Goal: Task Accomplishment & Management: Complete application form

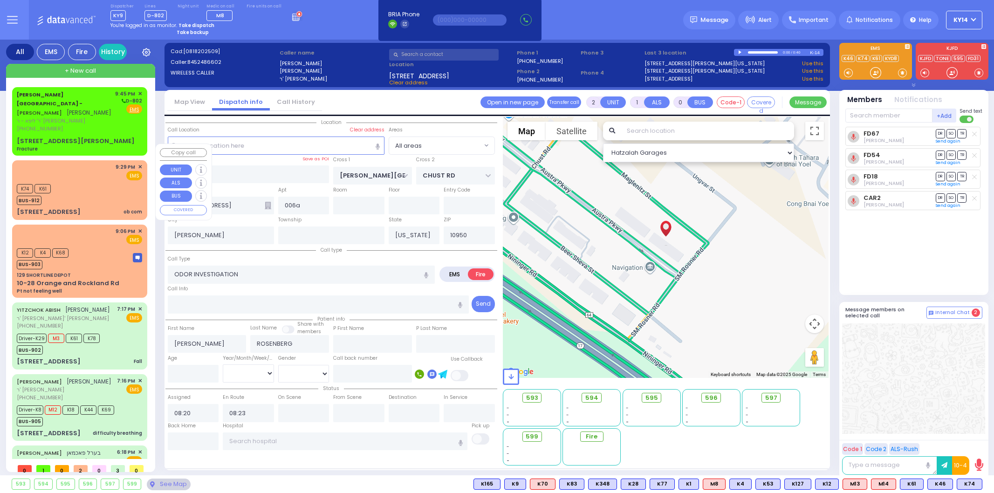
select select
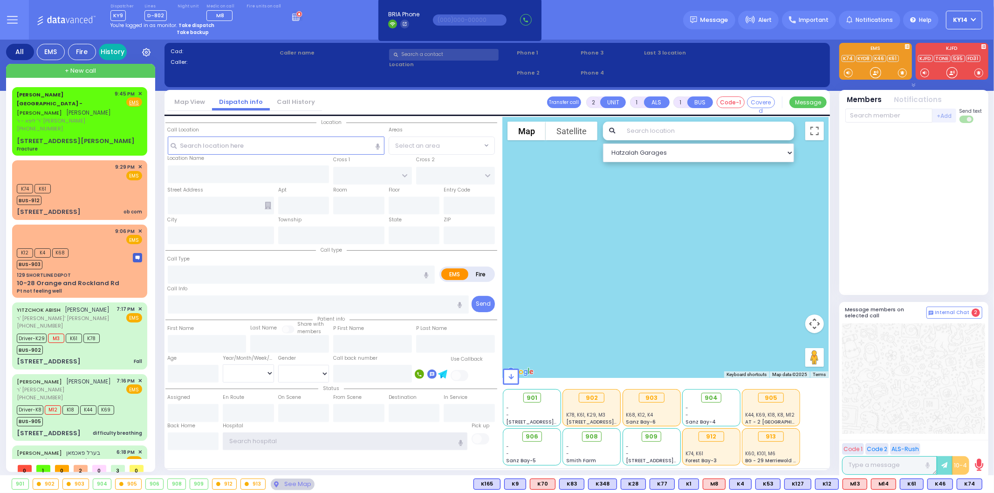
type input "ky14"
type input "0"
select select
type input "Fracture"
radio input "true"
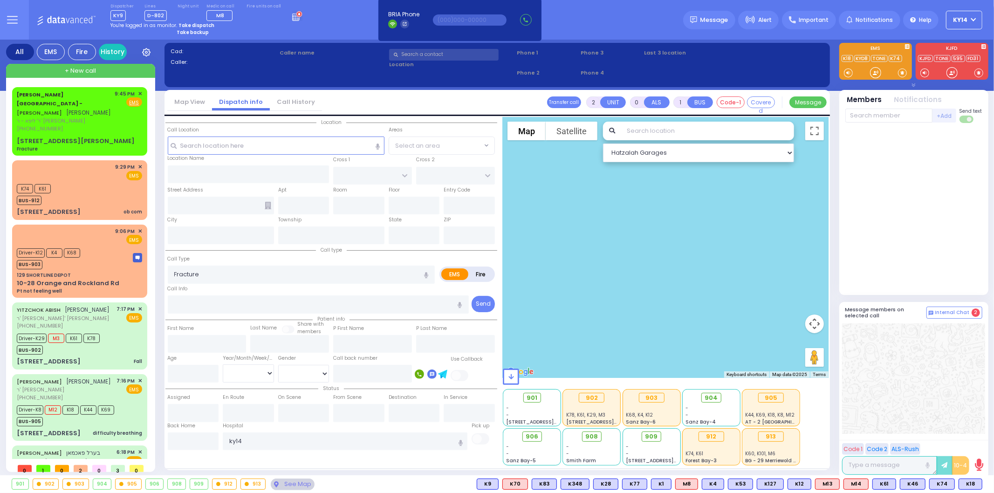
type input "SHIMON"
type input "WOLNER"
type input "8"
select select "Year"
type input "21:45"
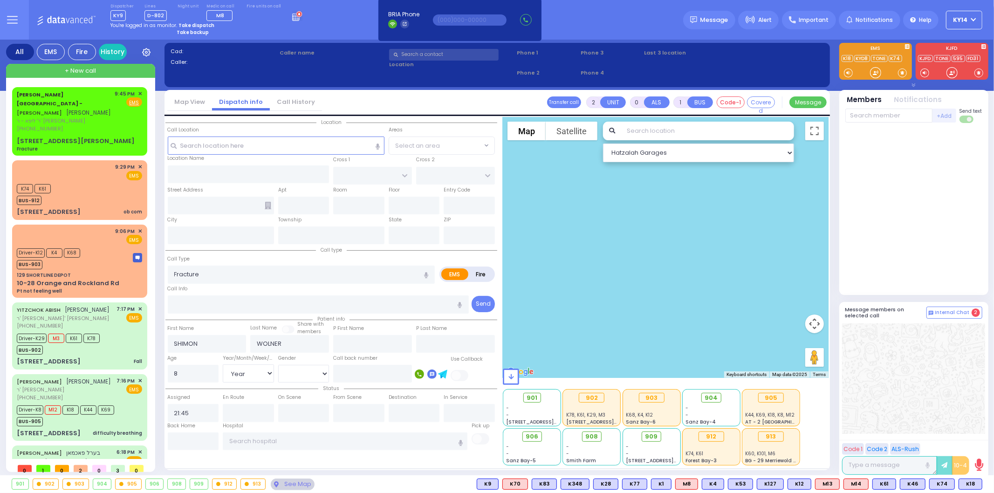
select select "Hatzalah Garages"
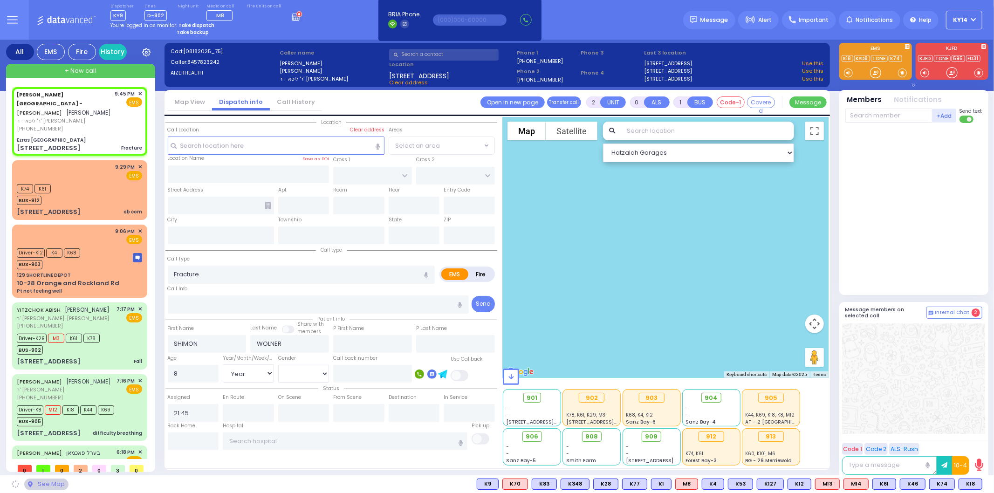
type input "Ezras Choilim Health Center"
type input "VAN BUREN DR"
type input "CARTER LN"
type input "49 FOREST RD"
type input "[PERSON_NAME]"
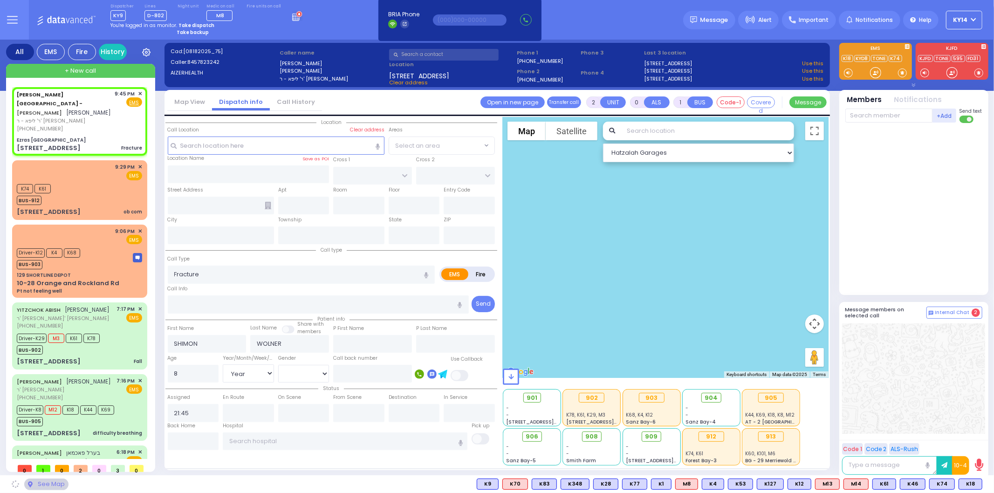
type input "[US_STATE]"
type input "10950"
select select "SECTION 2"
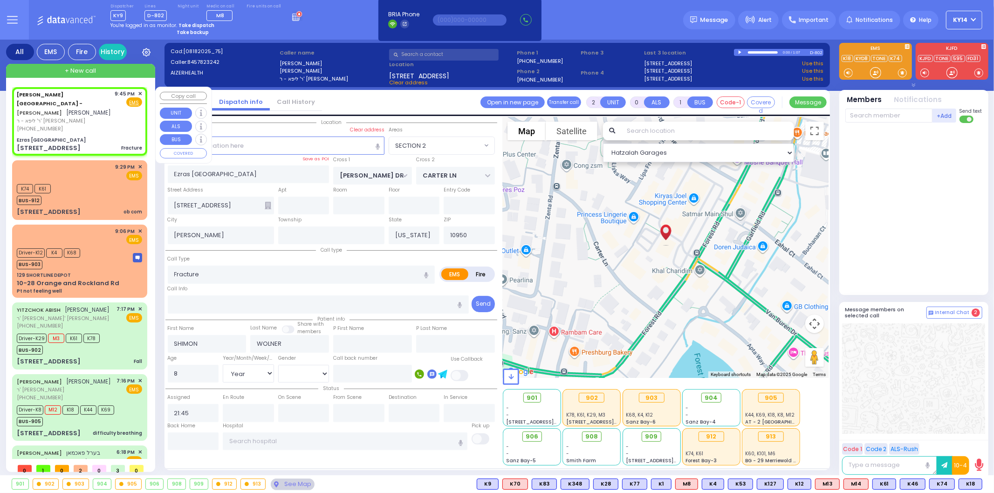
click at [98, 125] on div "[PHONE_NUMBER]" at bounding box center [64, 129] width 95 height 8
select select
radio input "true"
select select "Year"
select select "Hatzalah Garages"
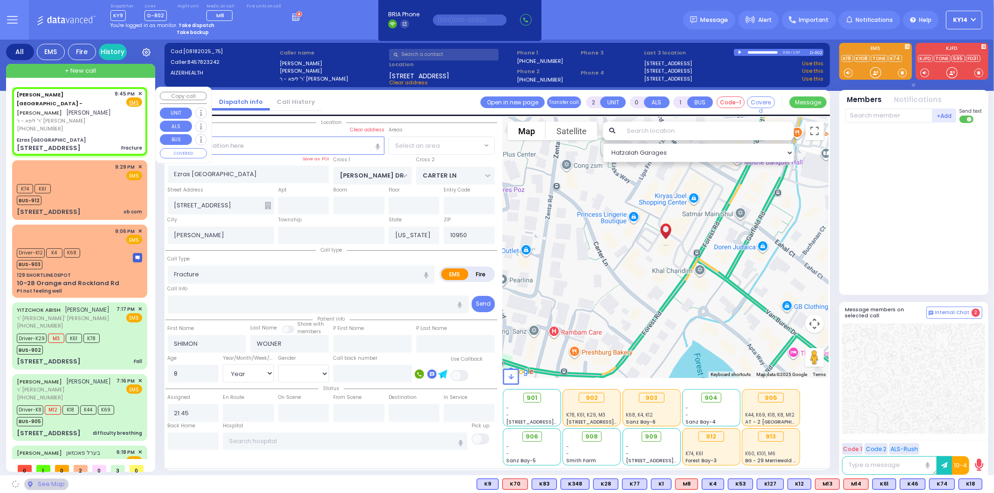
select select "SECTION 2"
click at [75, 71] on span "+ New call" at bounding box center [80, 70] width 31 height 9
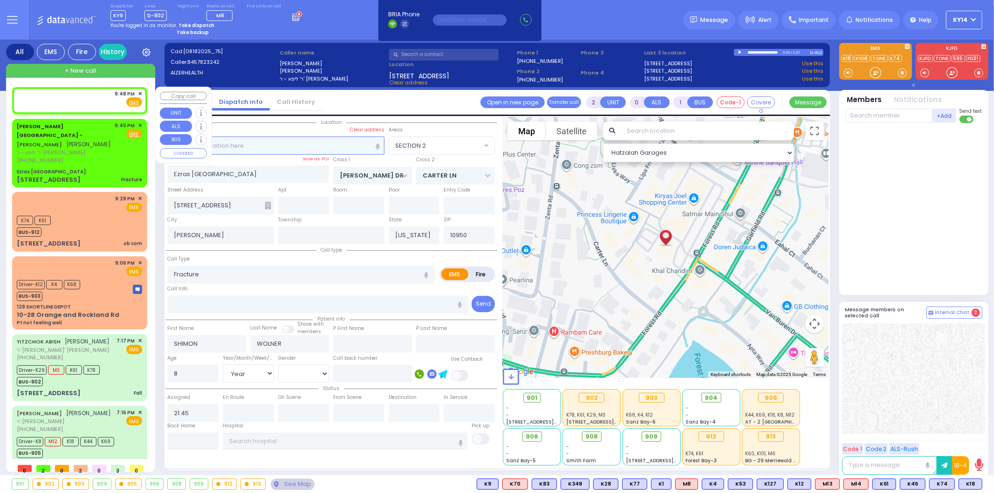
type input "1"
select select
radio input "true"
select select
type input "21:48"
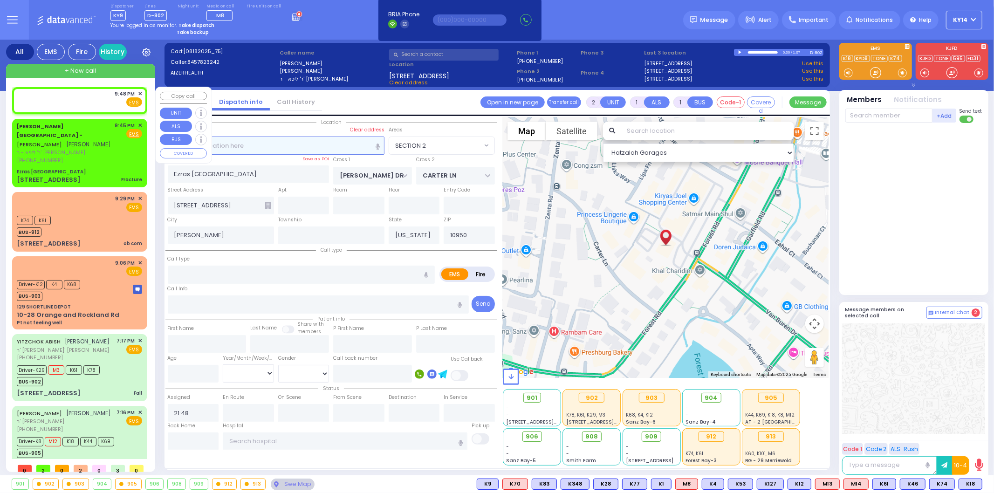
select select "Hatzalah Garages"
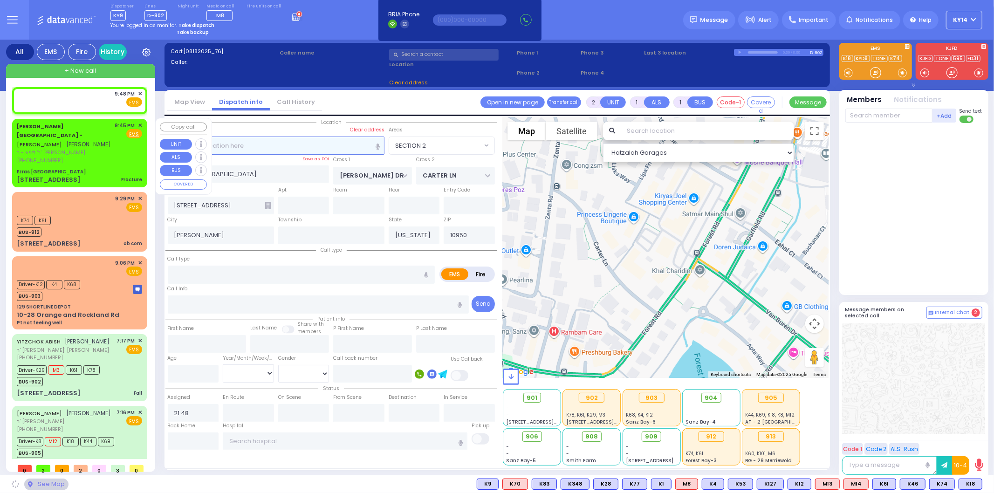
select select
radio input "true"
select select
select select "Hatzalah Garages"
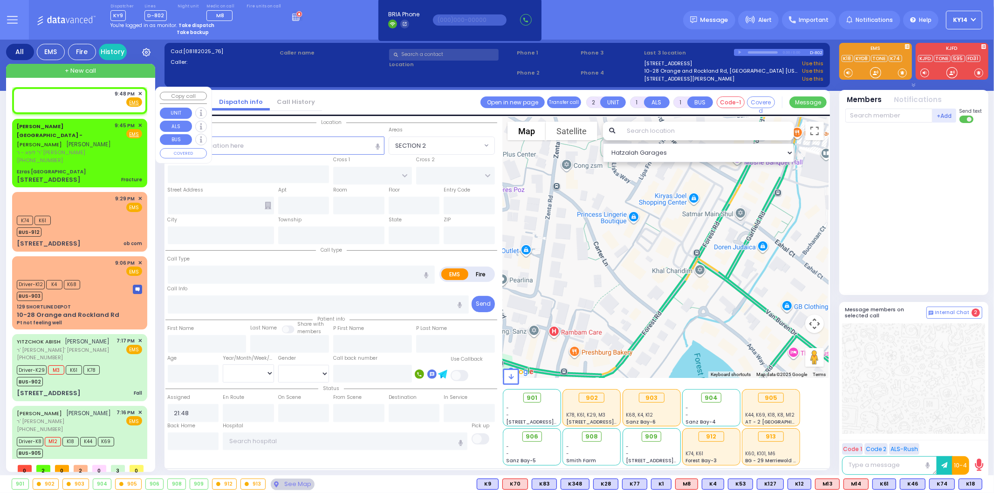
click at [71, 101] on div "9:48 PM ✕ Fire EMS" at bounding box center [79, 98] width 125 height 17
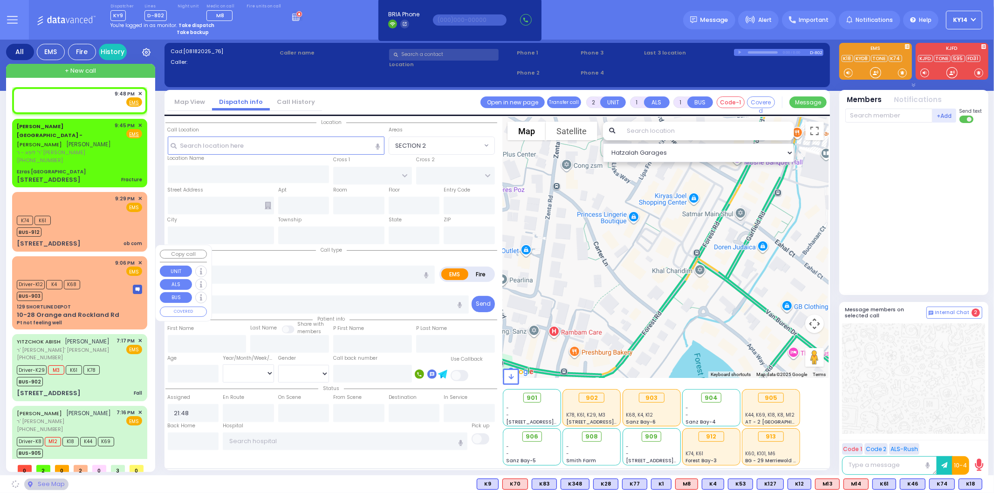
select select
radio input "true"
select select
select select "Hatzalah Garages"
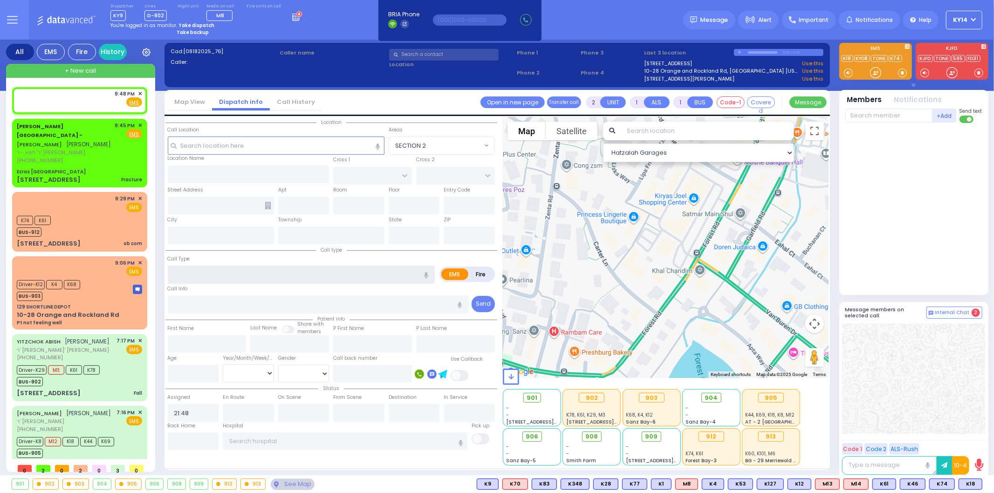
click at [217, 274] on input "text" at bounding box center [301, 275] width 267 height 18
type input "test"
click at [197, 303] on input "text" at bounding box center [318, 304] width 301 height 18
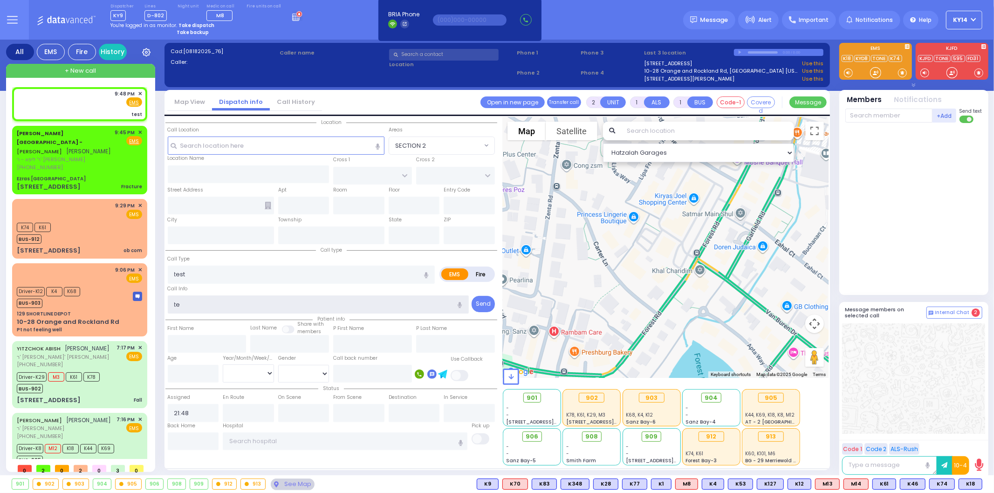
type input "tes"
select select
radio input "true"
type input "test"
select select
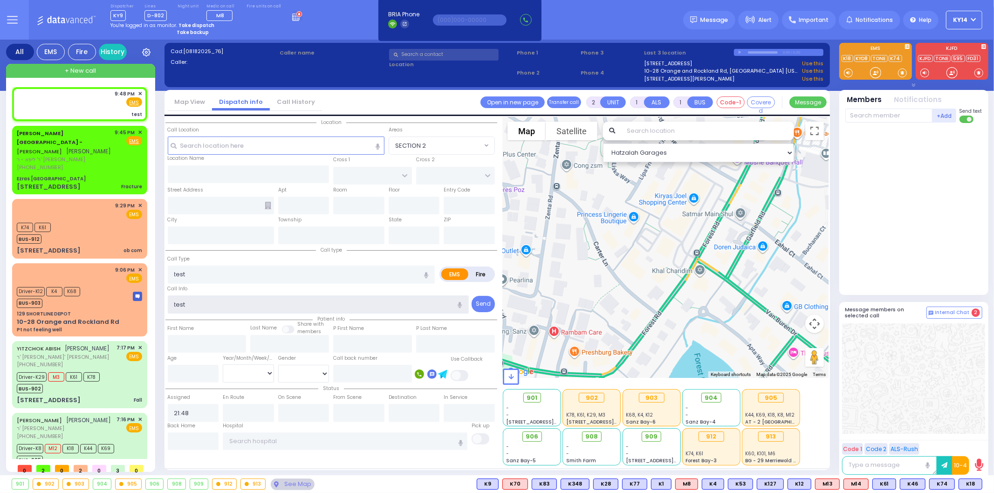
select select "Hatzalah Garages"
type input "test"
click at [220, 145] on input "text" at bounding box center [276, 145] width 217 height 18
paste input "17 Austra Parkway"
type input "17 Austra Parkway"
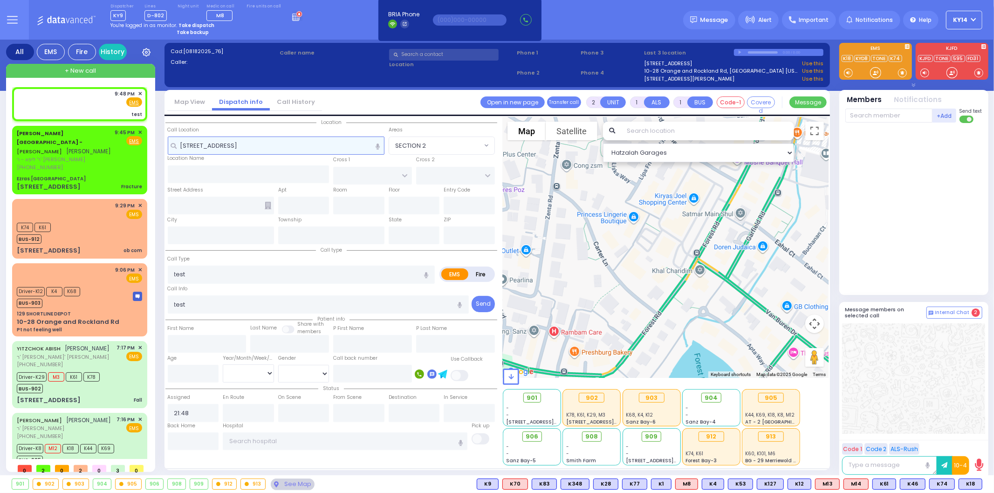
select select
radio input "true"
select select
select select "Hatzalah Garages"
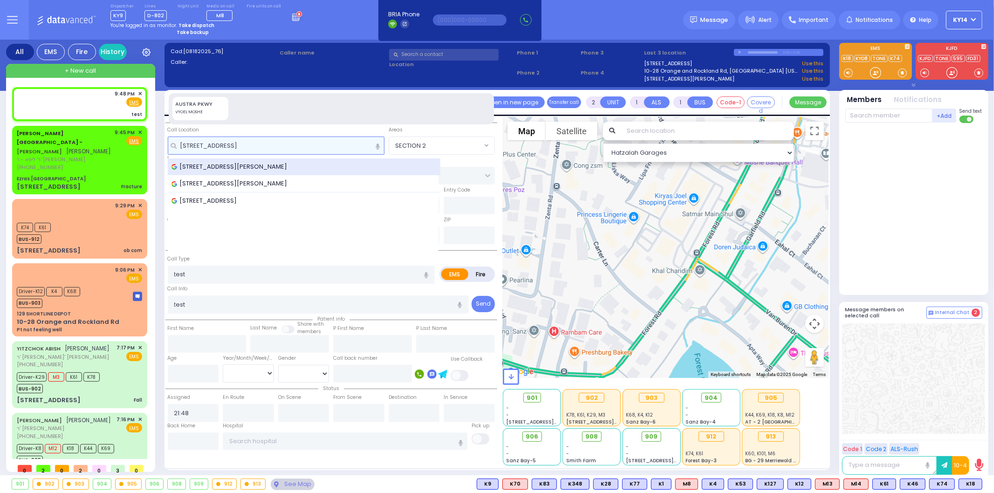
type input "17 Austra Parkway"
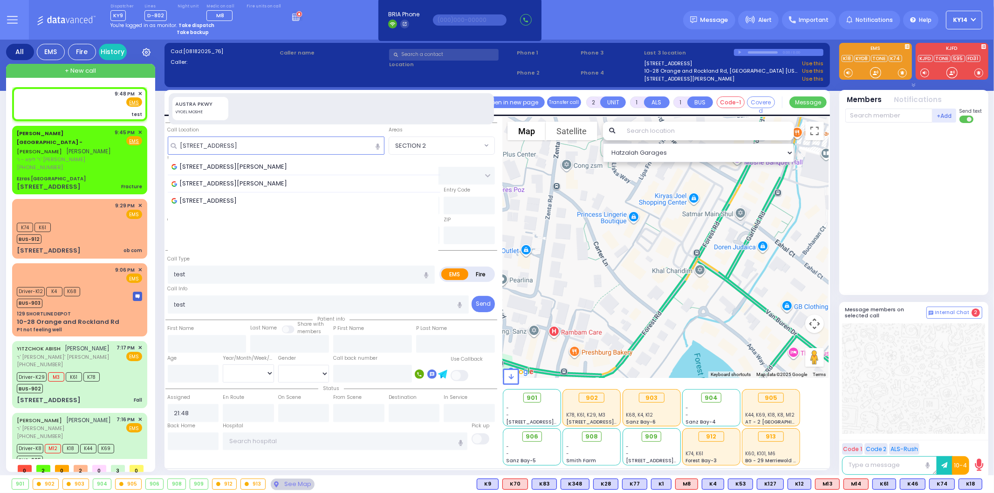
click at [285, 165] on span "17 Austra Parkway, Kiryas Joel, NY, USA" at bounding box center [230, 166] width 119 height 9
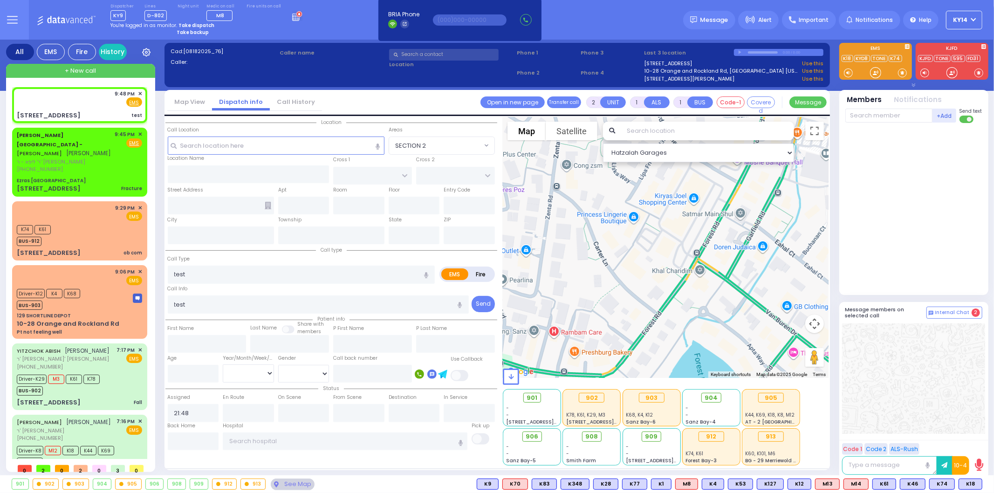
select select
radio input "true"
select select
select select "Hatzalah Garages"
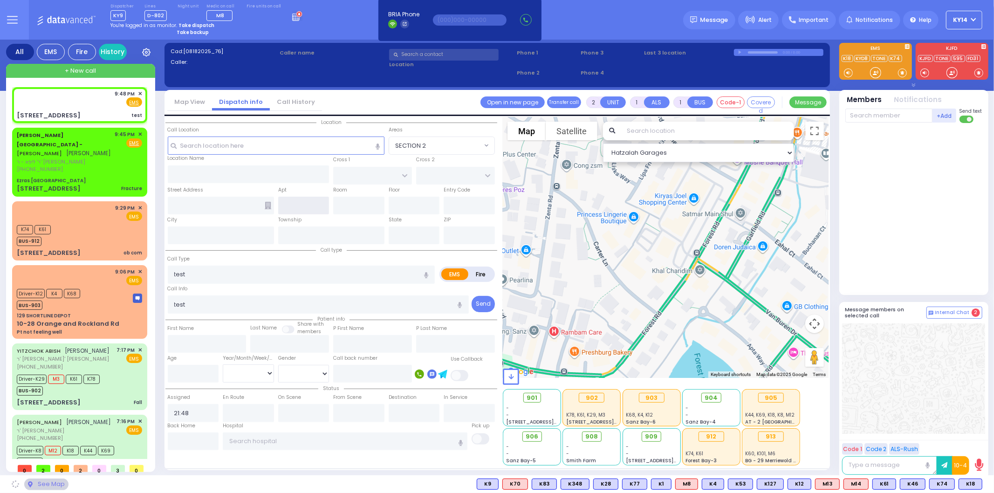
type input "[PERSON_NAME][GEOGRAPHIC_DATA]"
type input "CHUST RD"
type input "17 Austra Pkwy"
type input "[PERSON_NAME]"
type input "[US_STATE]"
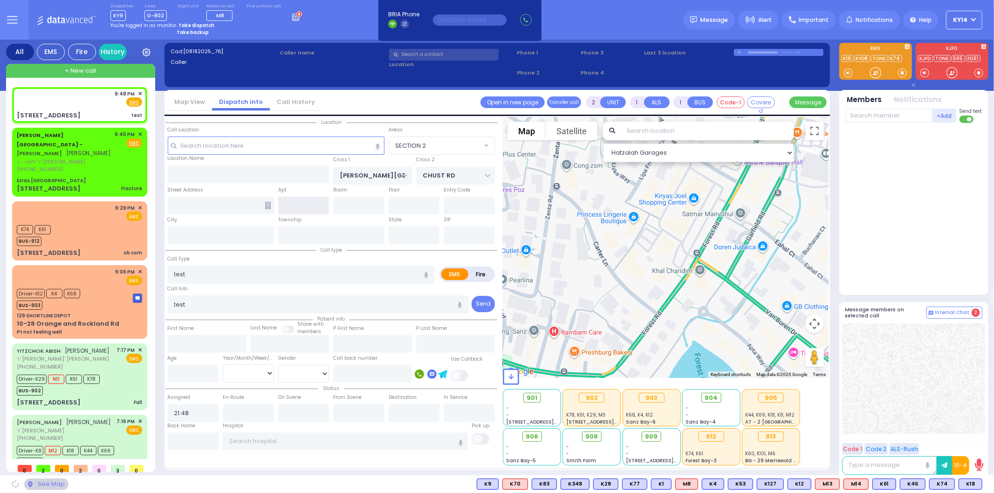
type input "10950"
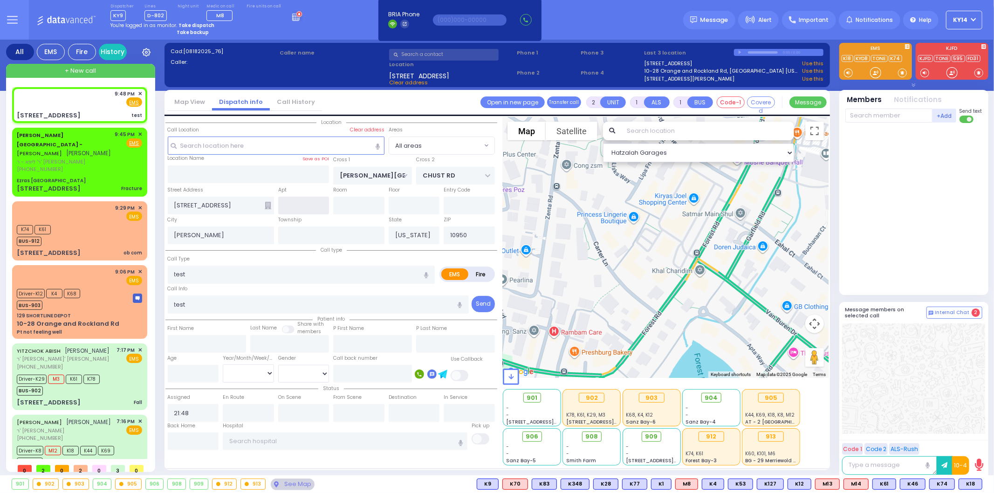
click at [317, 203] on input "text" at bounding box center [303, 206] width 51 height 18
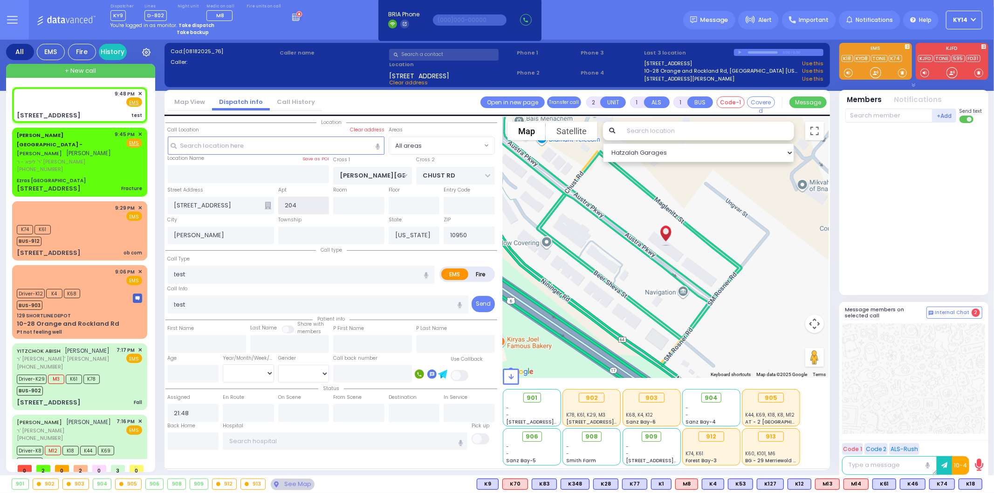
type input "204"
select select
radio input "true"
select select
select select "Hatzalah Garages"
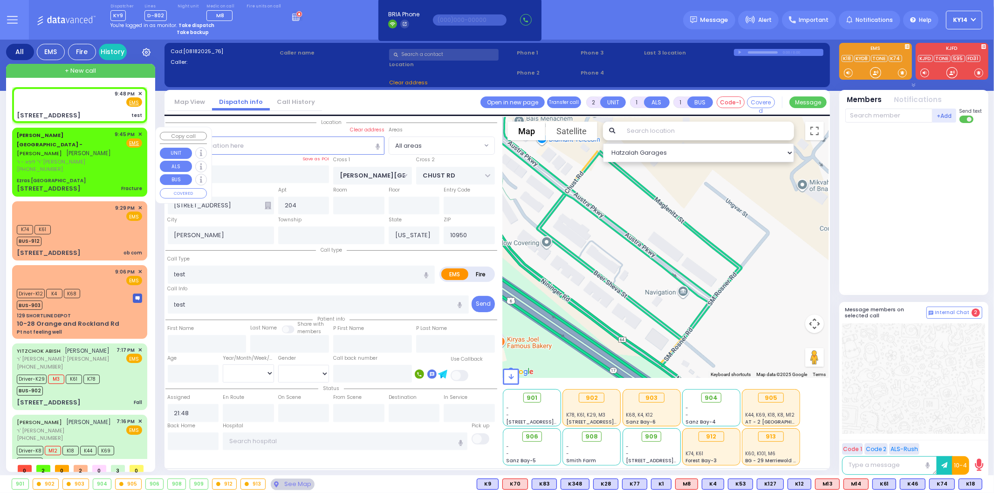
click at [103, 165] on div "[PHONE_NUMBER]" at bounding box center [64, 169] width 95 height 8
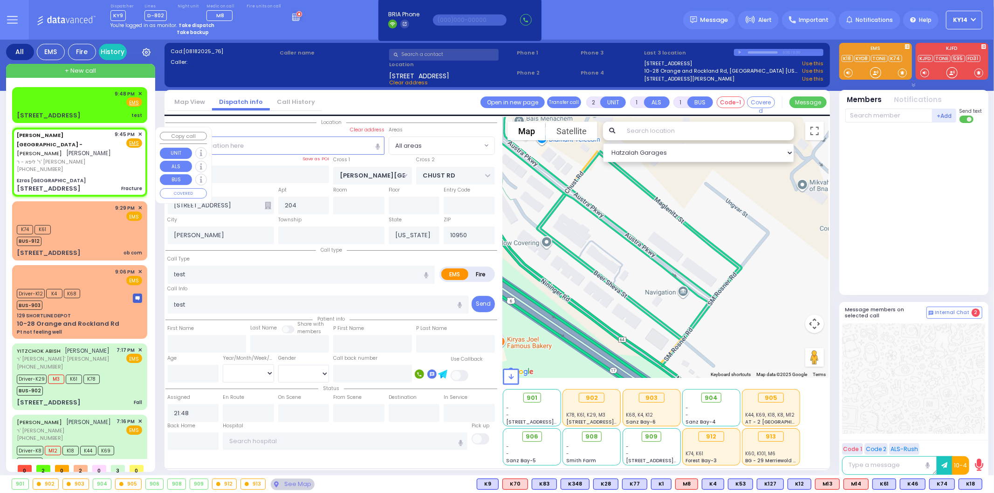
type input "0"
select select
type input "Fracture"
radio input "true"
type input "SHIMON"
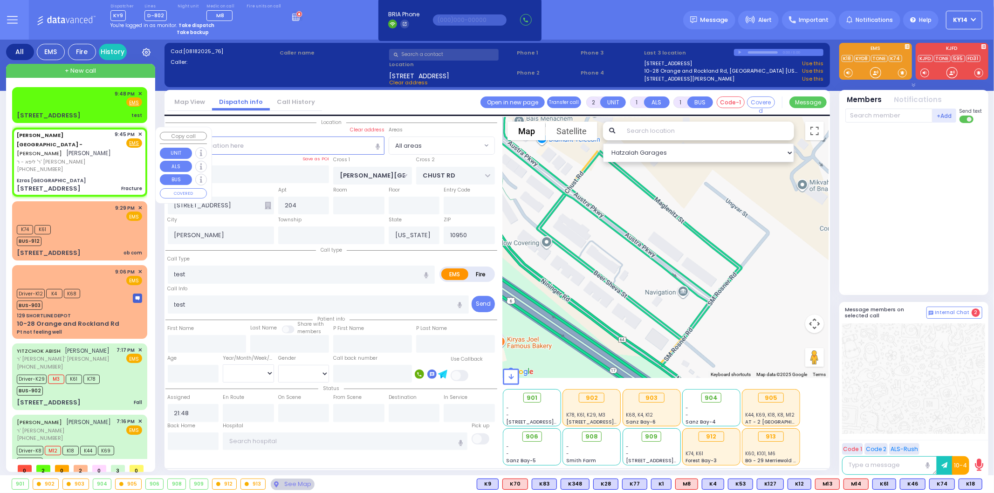
type input "WOLNER"
type input "8"
select select "Year"
type input "21:45"
select select "Hatzalah Garages"
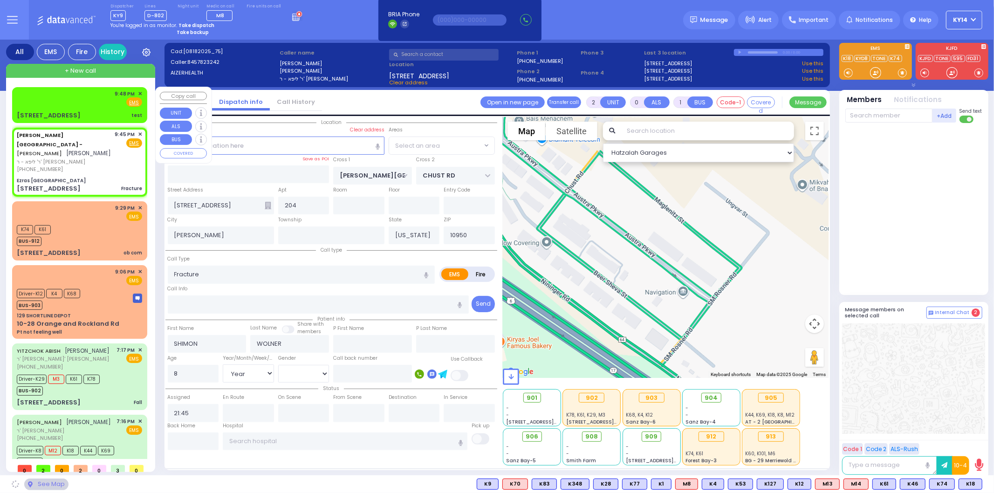
type input "Ezras Choilim Health Center"
type input "VAN BUREN DR"
type input "CARTER LN"
type input "49 FOREST RD"
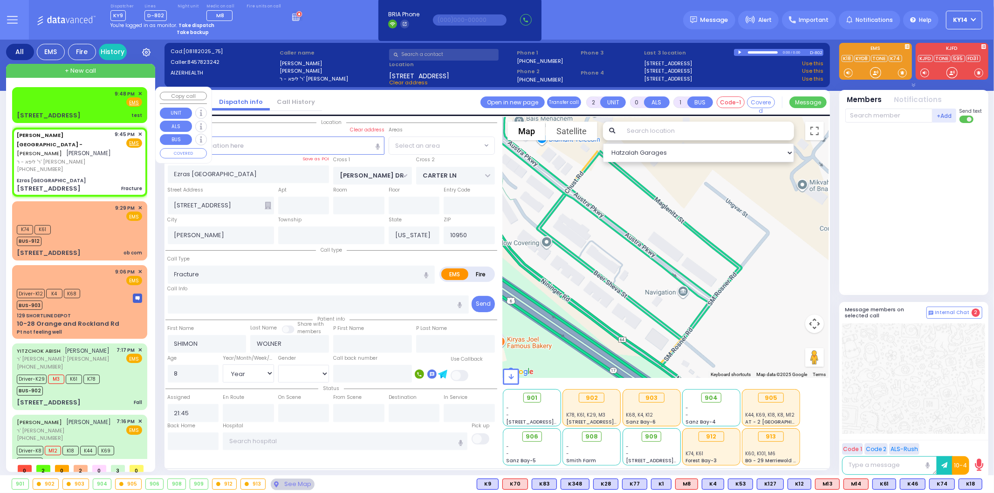
select select "SECTION 2"
click at [102, 104] on div "9:48 PM ✕ Fire EMS" at bounding box center [79, 98] width 125 height 17
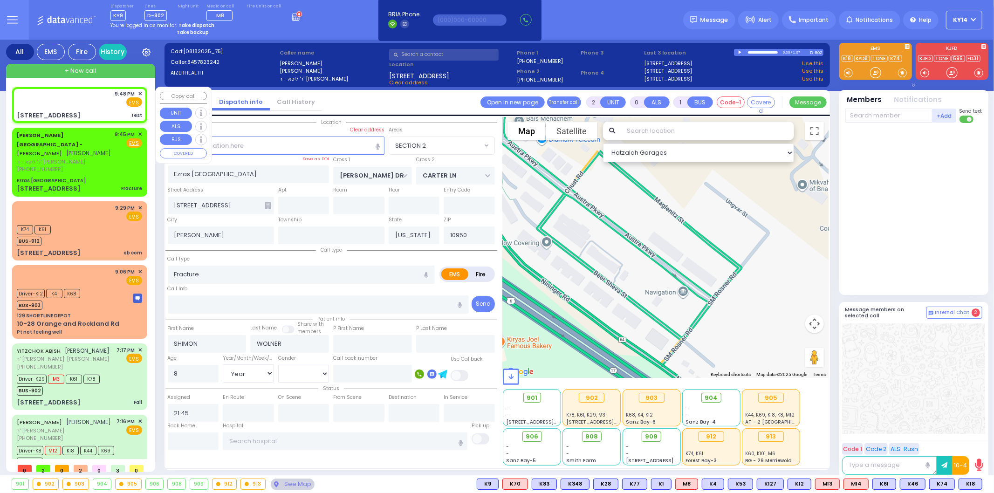
type input "1"
select select
type input "test"
radio input "true"
type input "test"
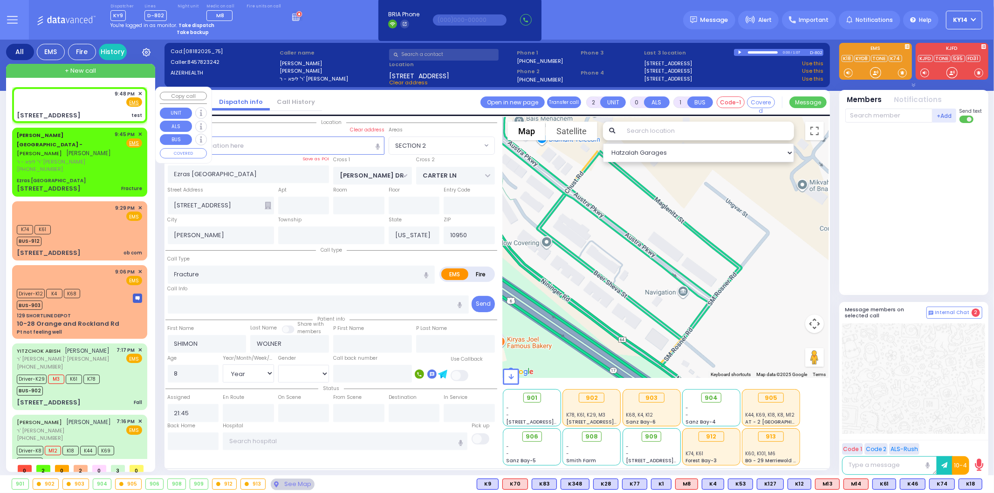
select select
type input "21:48"
select select "Hatzalah Garages"
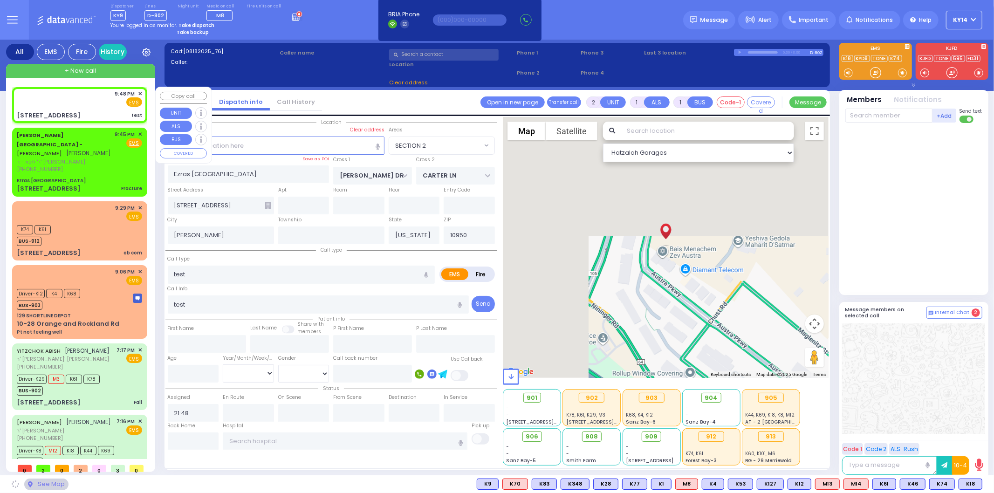
type input "[PERSON_NAME][GEOGRAPHIC_DATA]"
type input "CHUST RD"
type input "17 Austra Pkwy"
type input "204"
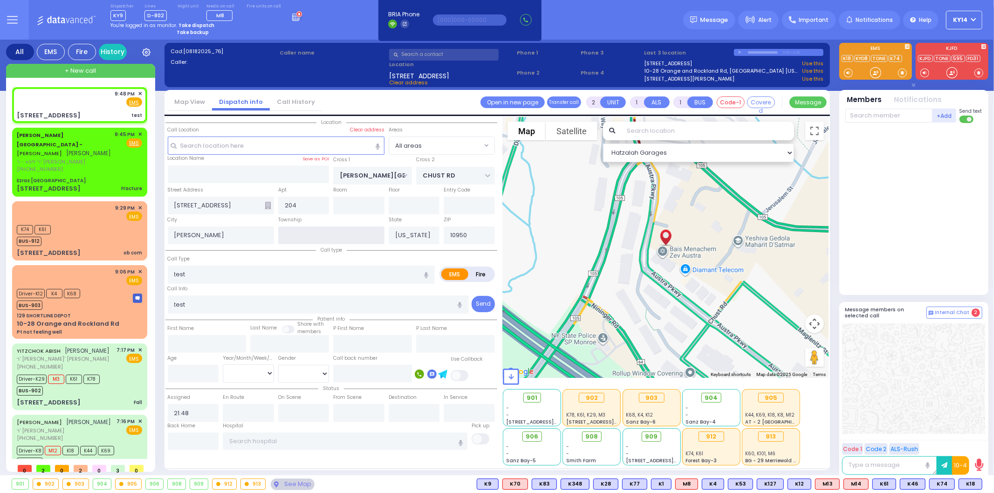
click at [341, 232] on input "text" at bounding box center [331, 235] width 106 height 18
click at [296, 100] on link "Call History" at bounding box center [296, 101] width 52 height 9
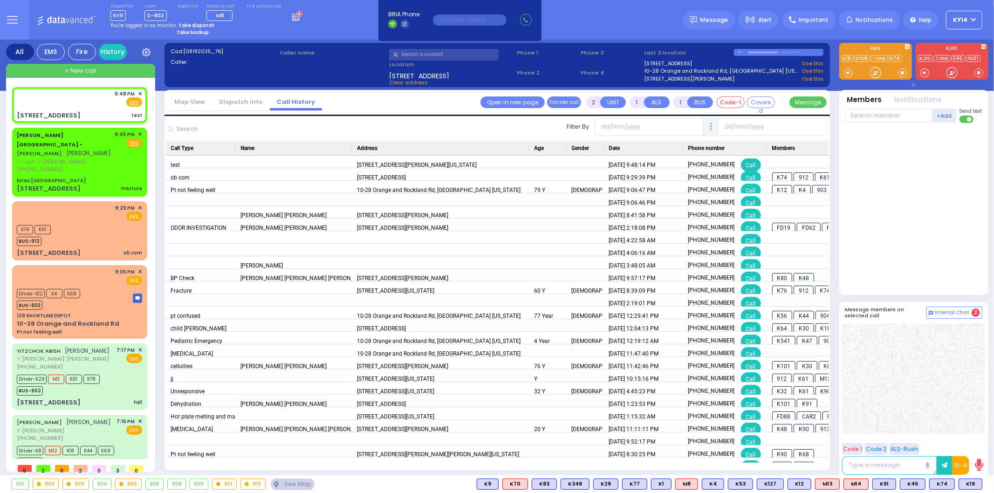
click at [235, 106] on li "Dispatch info" at bounding box center [241, 102] width 58 height 16
click at [237, 103] on link "Dispatch info" at bounding box center [241, 101] width 58 height 9
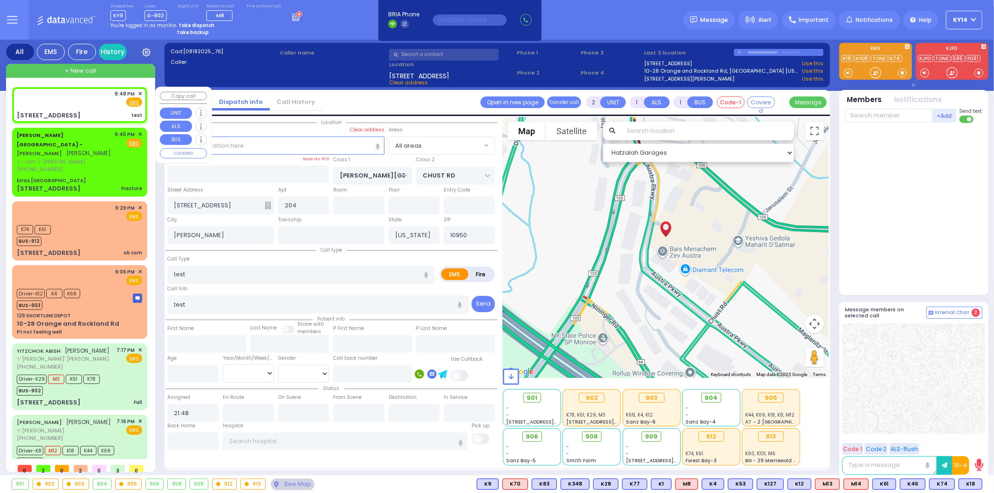
click at [140, 93] on span "✕" at bounding box center [140, 94] width 4 height 8
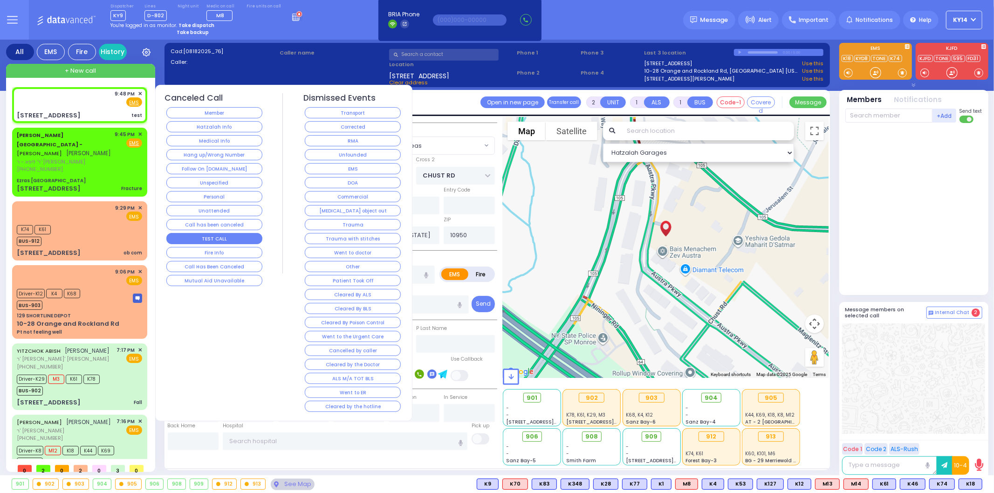
click at [233, 235] on button "TEST CALL" at bounding box center [214, 238] width 96 height 11
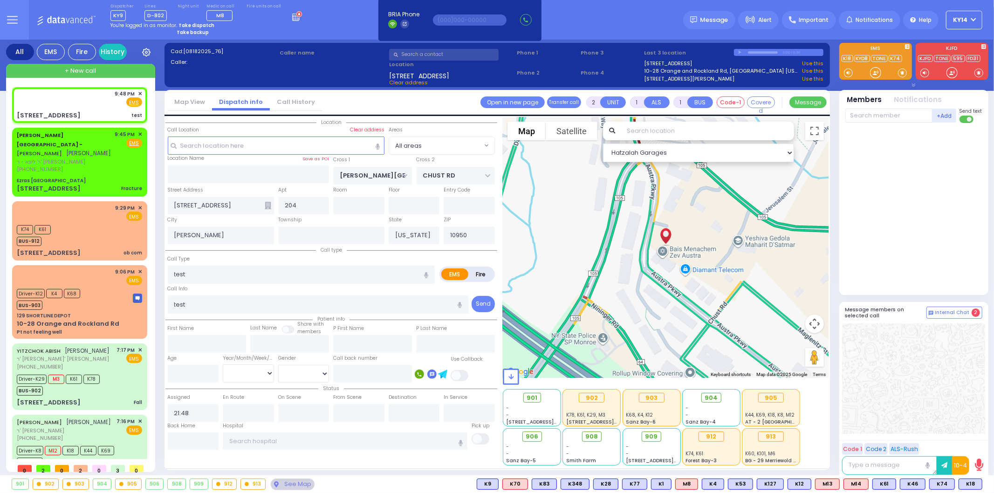
select select
radio input "true"
select select
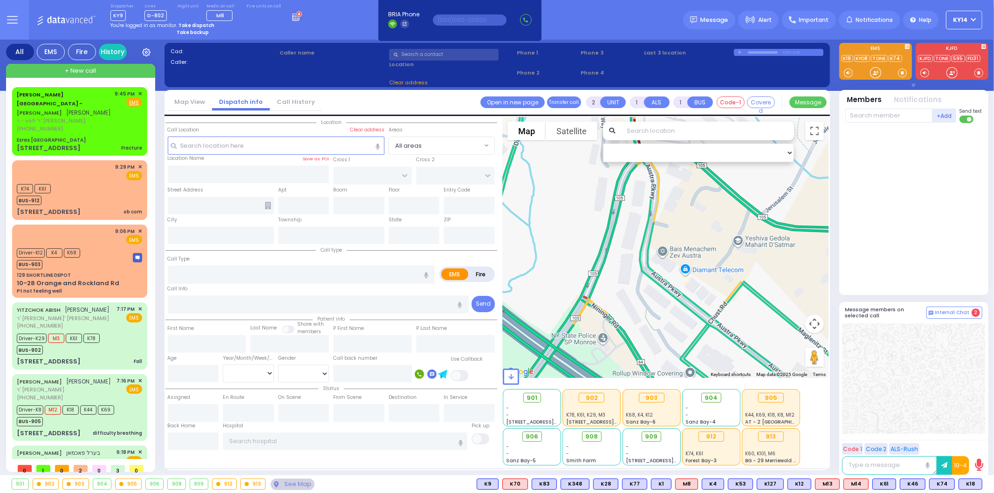
click at [104, 75] on div "+ New call" at bounding box center [80, 71] width 149 height 14
select select
radio input "true"
select select
type input "21:49"
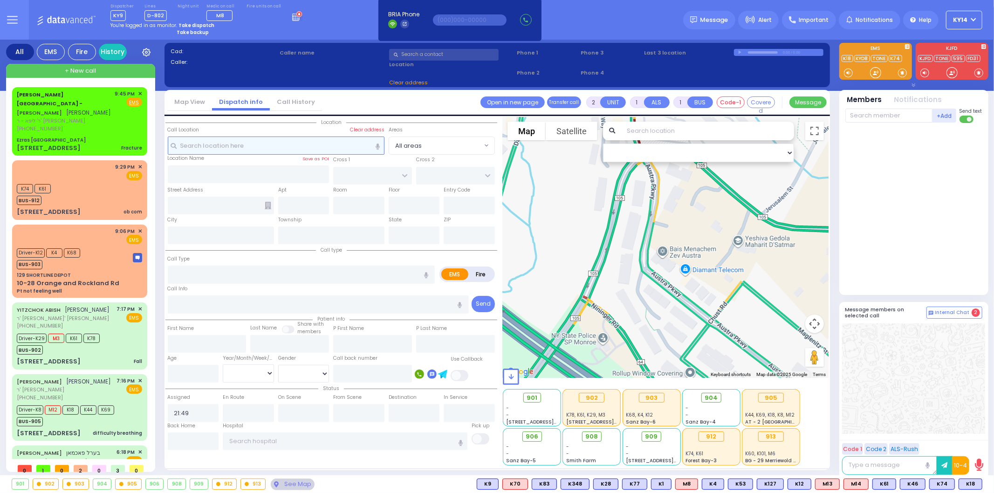
select select "Hatzalah Garages"
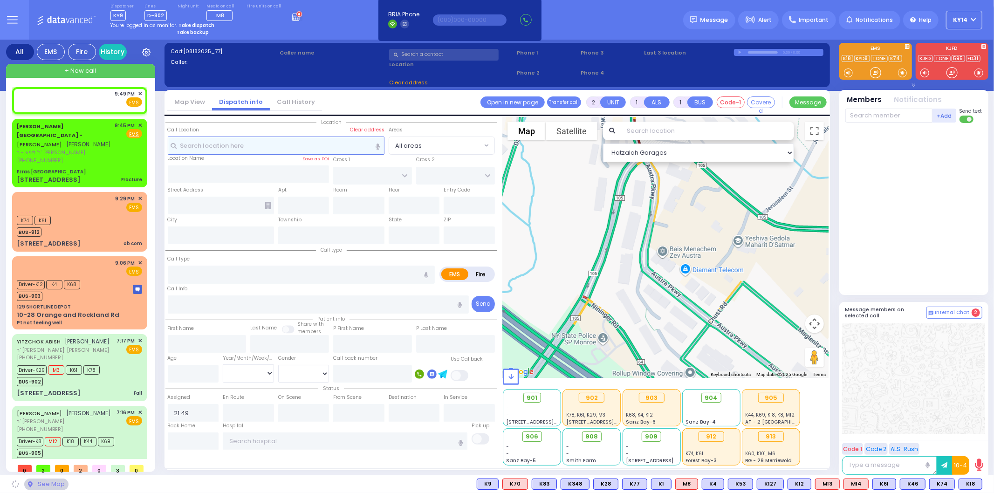
select select
radio input "true"
select select
select select "Hatzalah Garages"
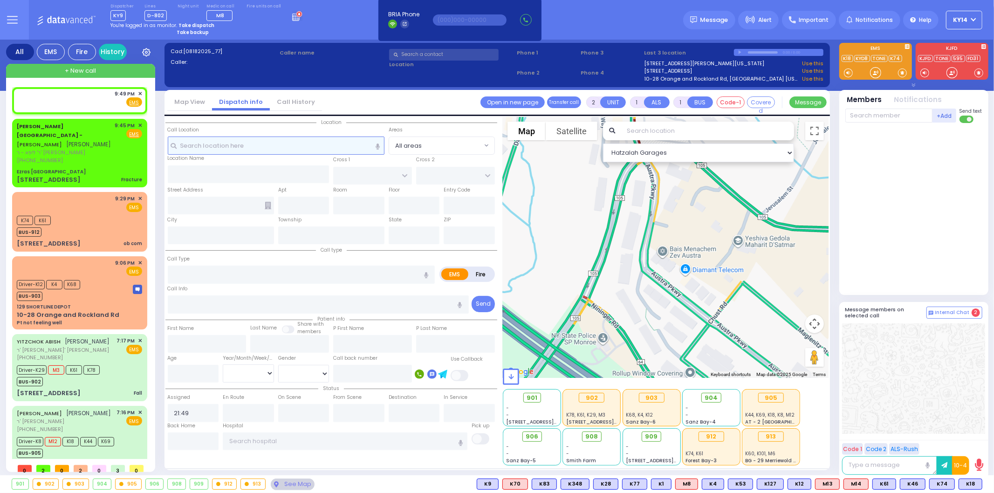
click at [215, 140] on input "text" at bounding box center [276, 145] width 217 height 18
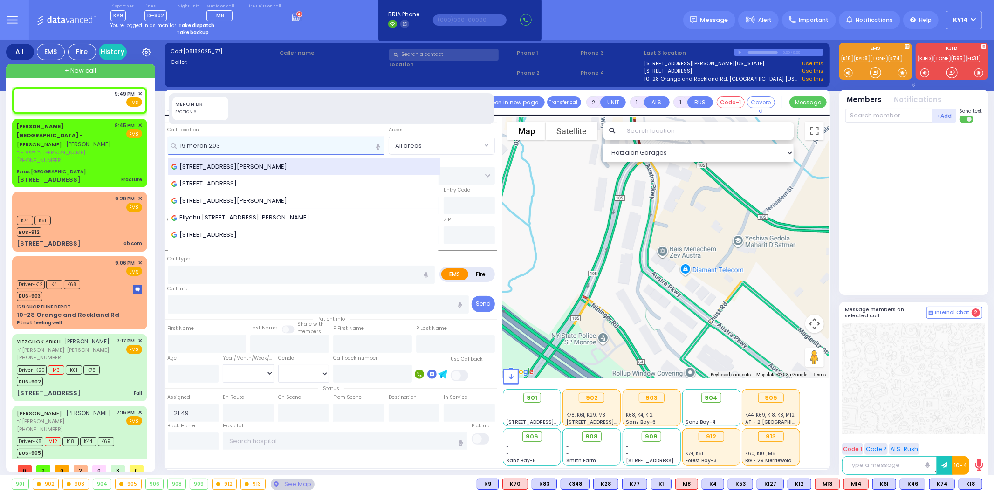
type input "19 meron 203"
click at [275, 170] on span "19 Meron Drive #203, Kiryas Joel, NY, USA" at bounding box center [230, 166] width 119 height 9
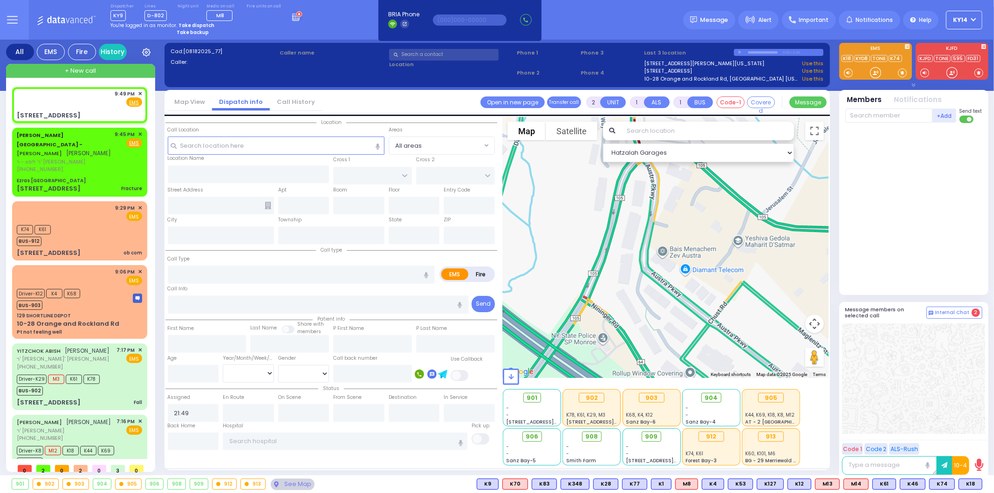
select select
radio input "true"
select select
type input "PRAG BLVD"
type input "DAJ BLVD"
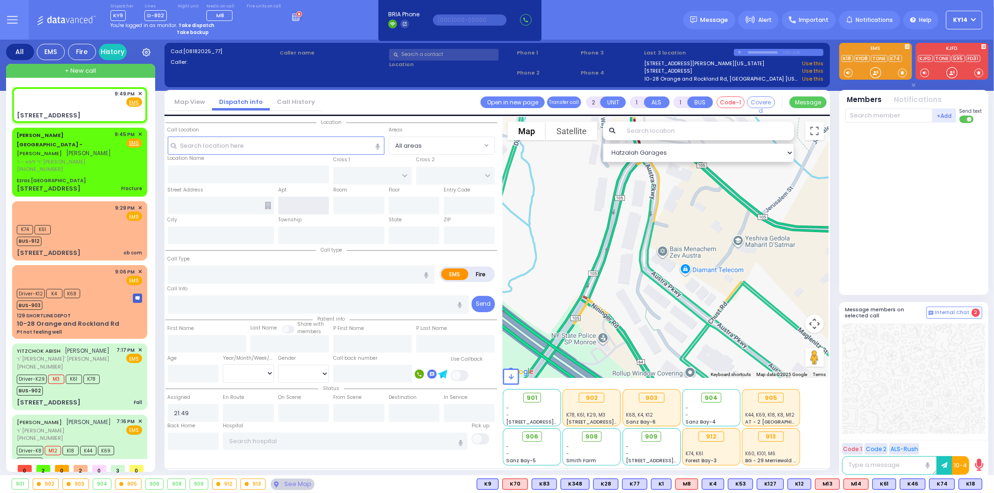
type input "19 Meron Dr #203"
type input "[PERSON_NAME]"
type input "[US_STATE]"
type input "10950"
select select "Hatzalah Garages"
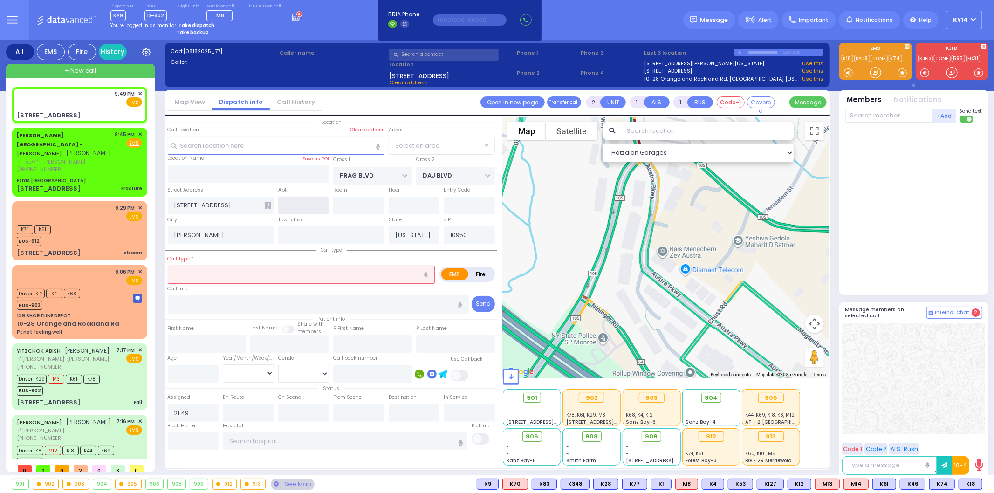
select select "SECTION 6"
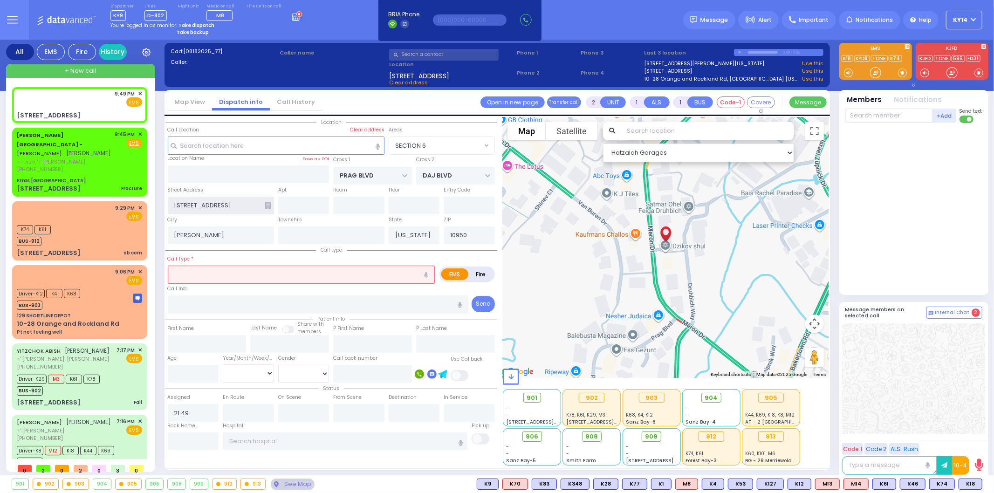
click at [220, 205] on input "19 Meron Dr #203" at bounding box center [221, 206] width 106 height 18
click at [140, 91] on span "✕" at bounding box center [140, 94] width 4 height 8
click at [235, 207] on input "19 Meron Dr #203" at bounding box center [221, 206] width 106 height 18
click at [283, 200] on input "text" at bounding box center [303, 206] width 51 height 18
type input "203B"
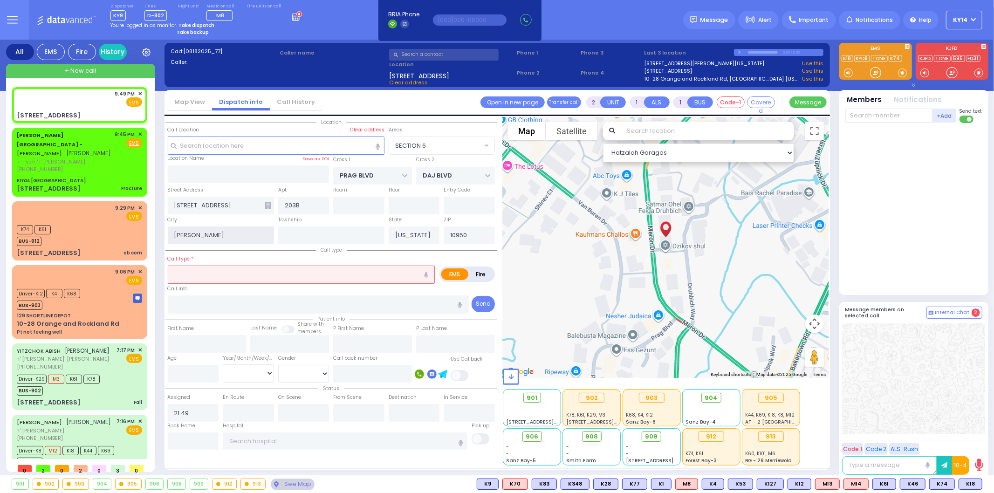
select select
radio input "true"
select select
select select "Hatzalah Garages"
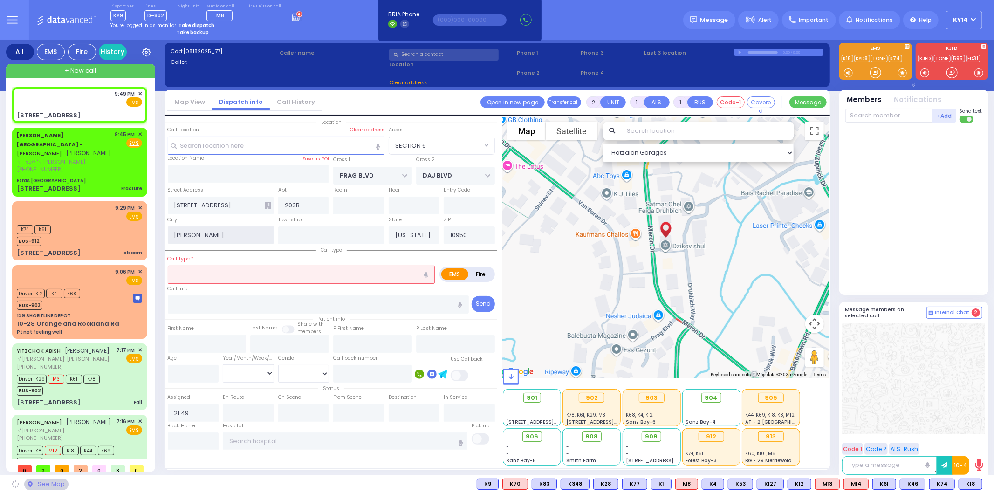
type input "19 Meron Dr #203 203B"
select select "SECTION 6"
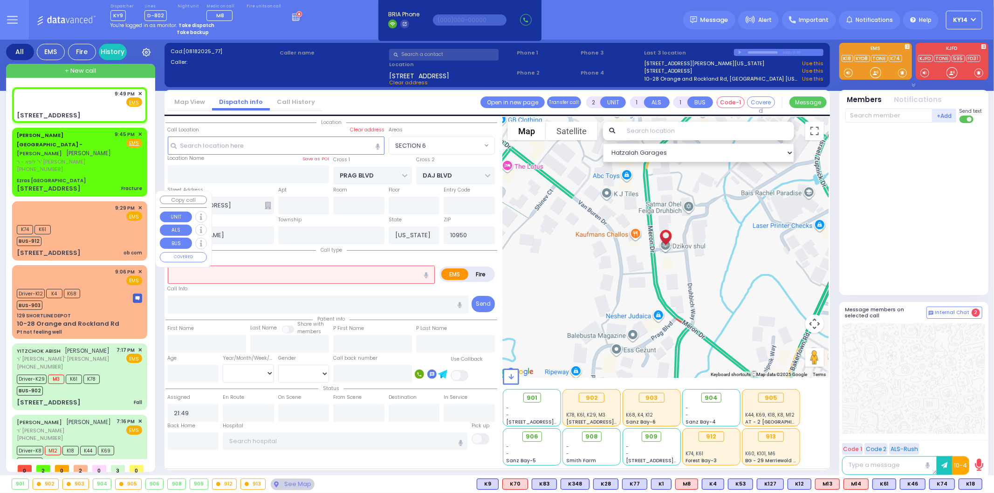
click at [81, 223] on div "K74 K61 BUS-912" at bounding box center [79, 234] width 125 height 23
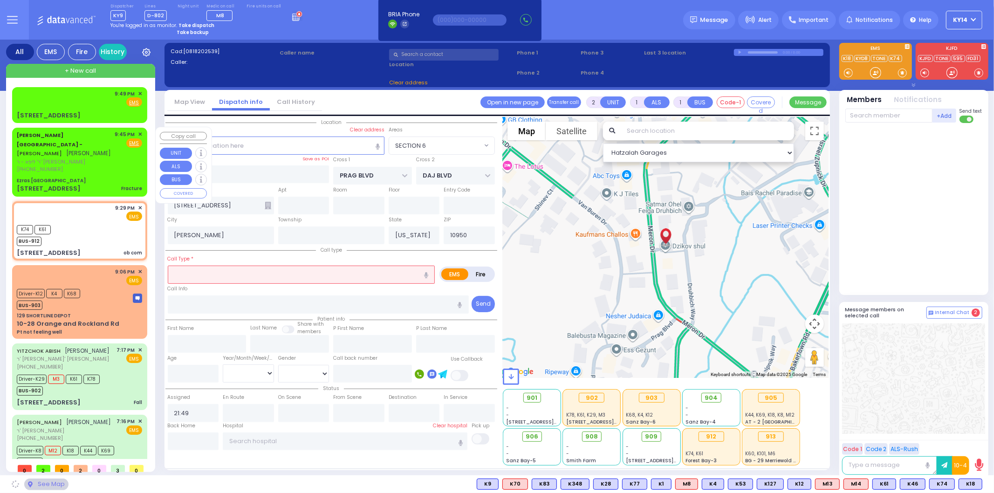
type input "1"
select select
type input "ob com"
radio input "true"
select select
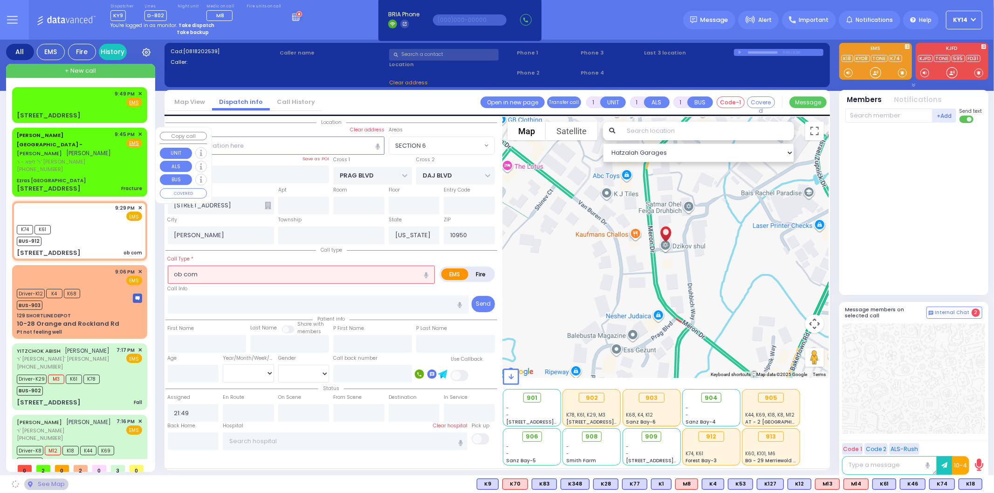
type input "21:29"
type input "21:32"
type input "Westchester Medical Center-Woods Road"
select select "Hatzalah Garages"
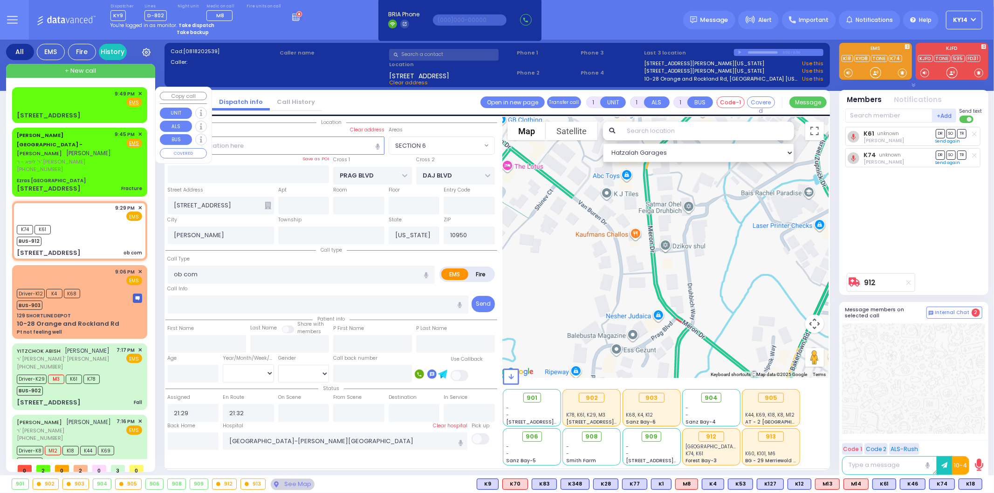
type input "[STREET_ADDRESS]"
type input "Monroe"
click at [98, 98] on div "9:49 PM ✕ Fire EMS" at bounding box center [79, 98] width 125 height 17
type input "2"
select select
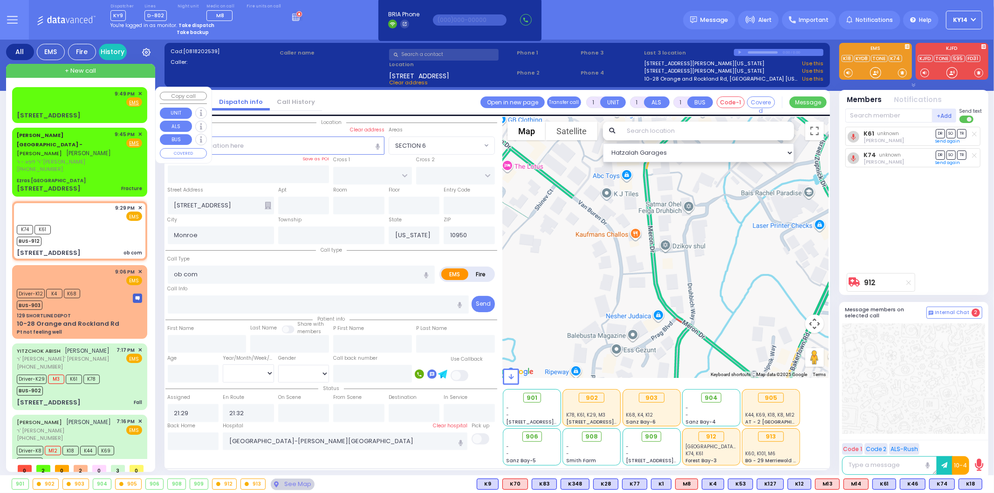
radio input "true"
select select
type input "21:49"
select select "Hatzalah Garages"
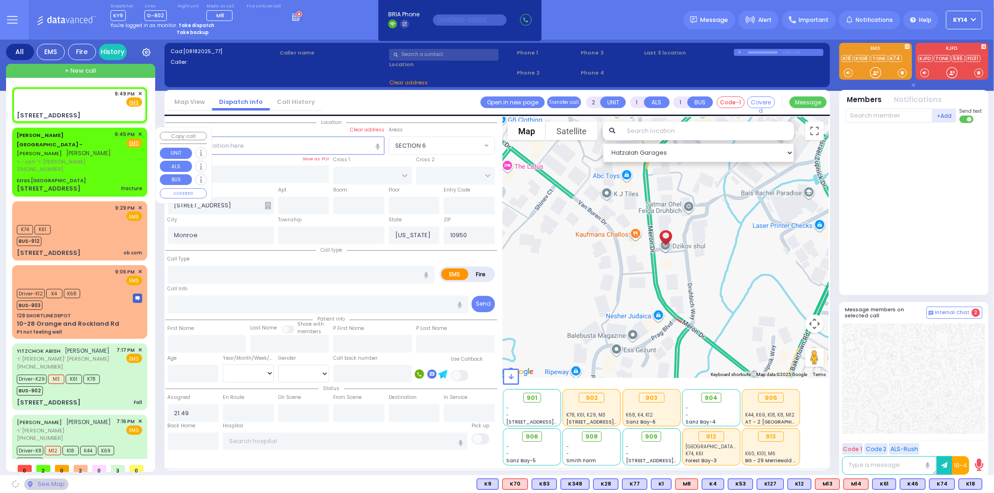
type input "PRAG BLVD"
type input "DAJ BLVD"
type input "19 Meron Dr #203 203B"
type input "[PERSON_NAME]"
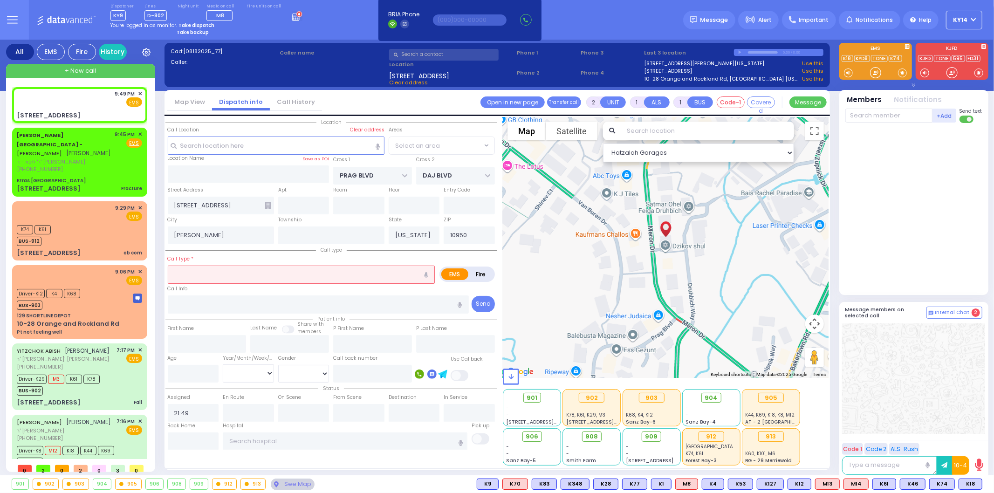
select select "SECTION 6"
click at [248, 205] on input "19 Meron Dr #203 203B" at bounding box center [221, 206] width 106 height 18
click at [309, 205] on input "text" at bounding box center [303, 206] width 51 height 18
click at [139, 92] on span "✕" at bounding box center [140, 94] width 4 height 8
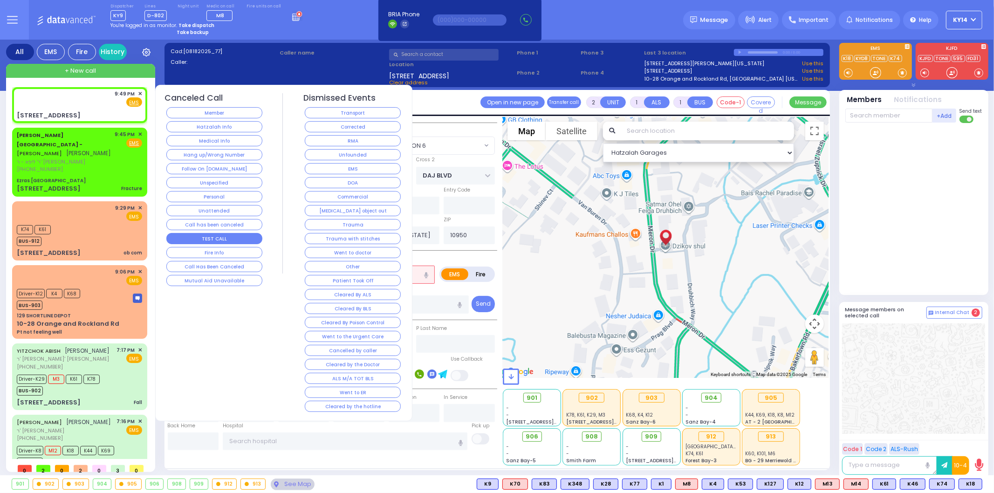
click at [205, 239] on button "TEST CALL" at bounding box center [214, 238] width 96 height 11
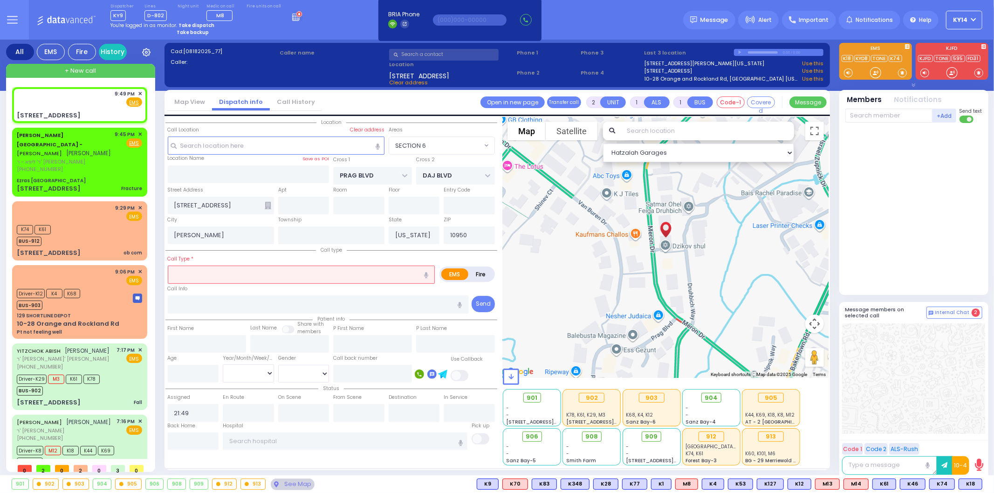
select select
radio input "true"
select select
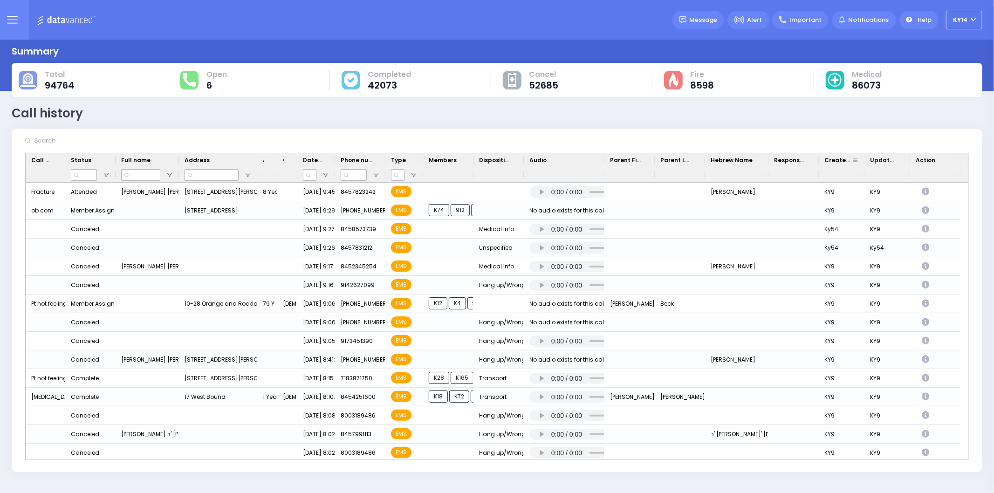
click at [858, 159] on span at bounding box center [854, 160] width 7 height 7
drag, startPoint x: 855, startPoint y: 127, endPoint x: 852, endPoint y: 147, distance: 20.8
click at [855, 129] on div "Call history Refresh Save" at bounding box center [497, 284] width 970 height 375
drag, startPoint x: 841, startPoint y: 163, endPoint x: 854, endPoint y: 150, distance: 18.1
click at [854, 145] on div at bounding box center [497, 141] width 970 height 24
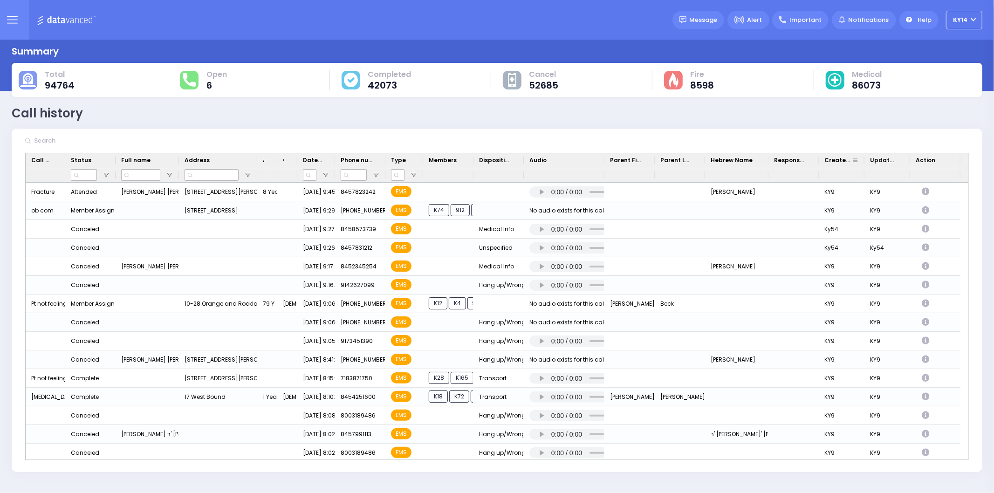
click at [855, 162] on span at bounding box center [854, 160] width 7 height 7
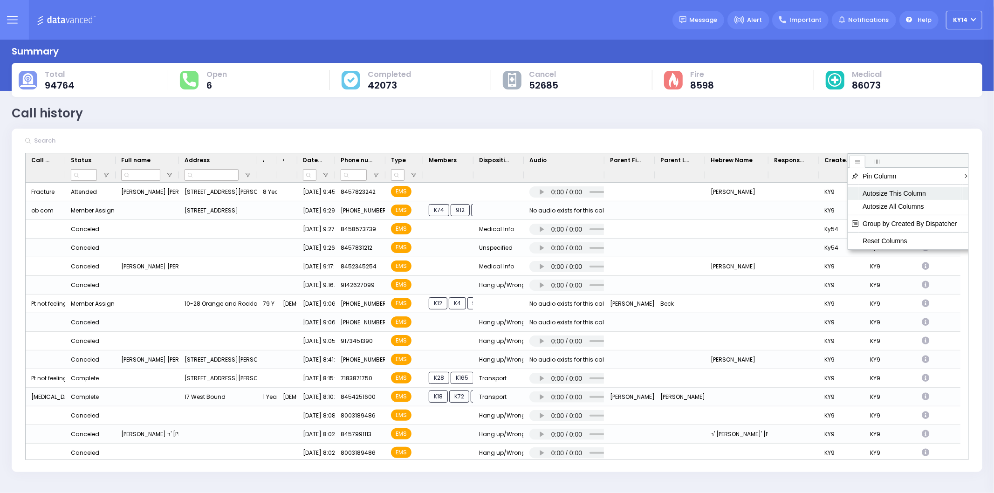
click at [877, 196] on span "Autosize This Column" at bounding box center [910, 193] width 102 height 13
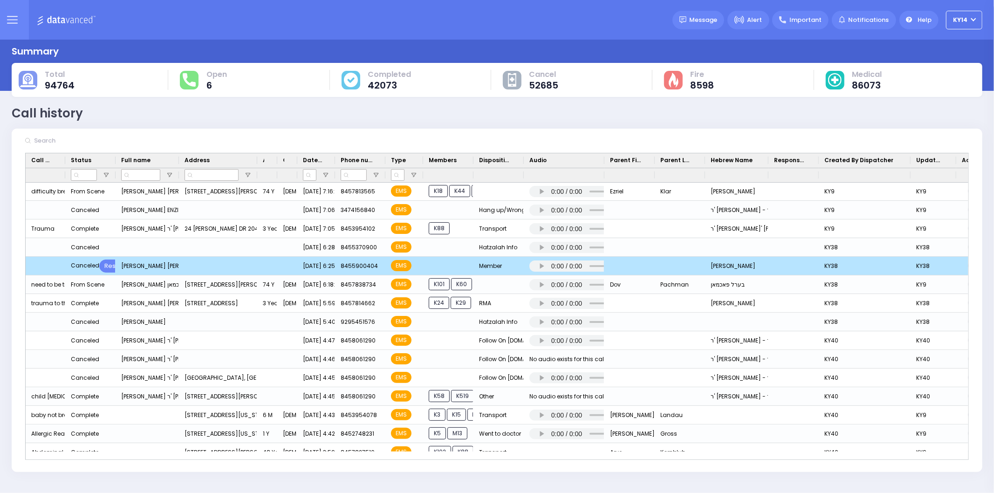
scroll to position [207, 0]
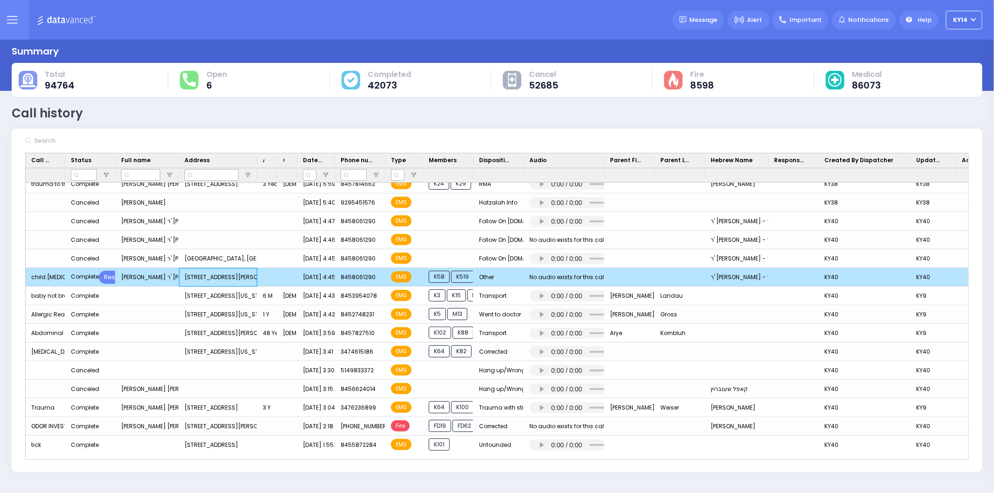
click at [252, 276] on div "17 Austra Parkway 202 Kiryas Joel New York 10950" at bounding box center [218, 277] width 78 height 19
click at [911, 277] on div "KY40" at bounding box center [933, 277] width 46 height 19
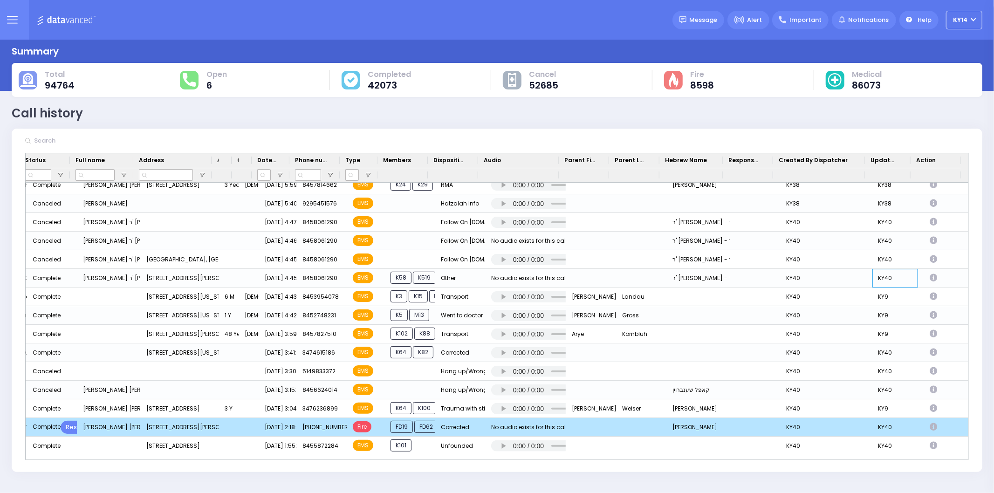
scroll to position [206, 0]
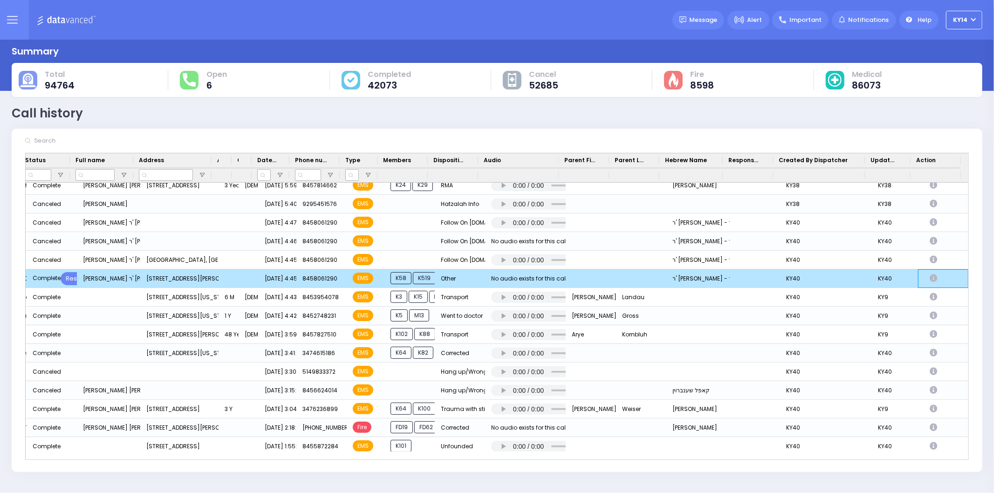
click at [923, 276] on div "Press SPACE to deselect this row." at bounding box center [934, 279] width 22 height 16
select select
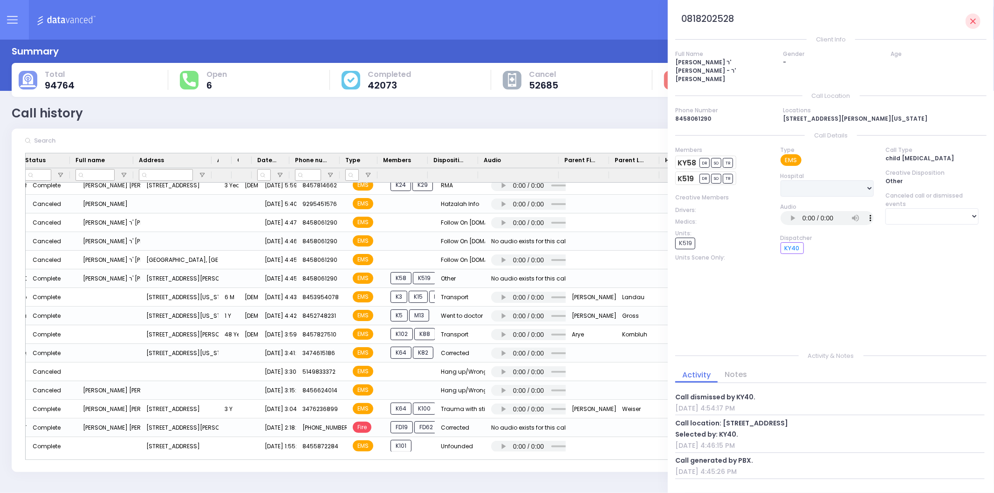
drag, startPoint x: 725, startPoint y: 413, endPoint x: 785, endPoint y: 407, distance: 60.8
click at [785, 407] on div "Call dismissed by KY40. 8/18/2025 4:54:17 PM Call location: 17 Austra Parkway S…" at bounding box center [829, 434] width 309 height 88
drag, startPoint x: 719, startPoint y: 413, endPoint x: 794, endPoint y: 408, distance: 75.2
click at [794, 408] on div "Call dismissed by KY40. 8/18/2025 4:54:17 PM Call location: 17 Austra Parkway S…" at bounding box center [829, 434] width 309 height 88
copy div "17 Austra Parkway"
